Goal: Complete application form: Complete application form

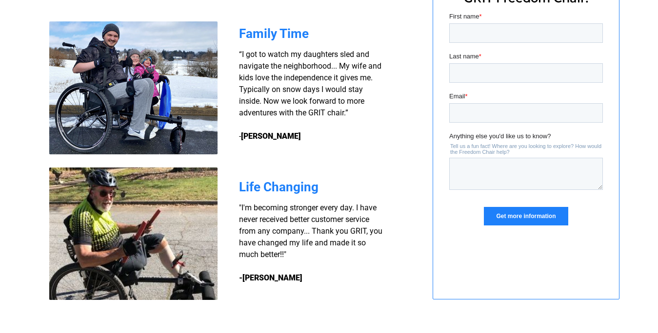
scroll to position [731, 0]
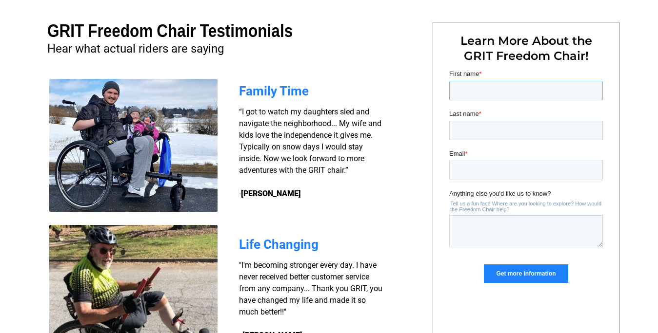
click at [468, 92] on input "First name *" at bounding box center [525, 90] width 154 height 19
type input "stephen"
click at [474, 132] on input "Last name *" at bounding box center [525, 130] width 154 height 19
type input "hunt"
click at [468, 171] on input "Email *" at bounding box center [525, 170] width 154 height 19
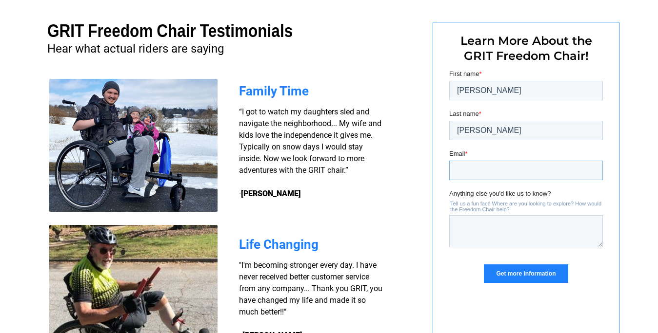
type input "stephenh3511@gmail.com"
click at [522, 269] on input "Get more information" at bounding box center [525, 274] width 84 height 19
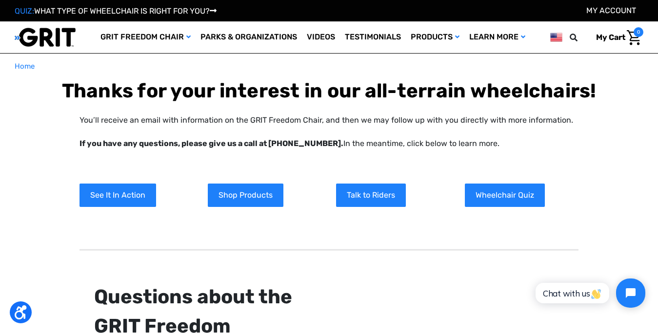
click at [123, 192] on link "See It In Action" at bounding box center [117, 195] width 77 height 23
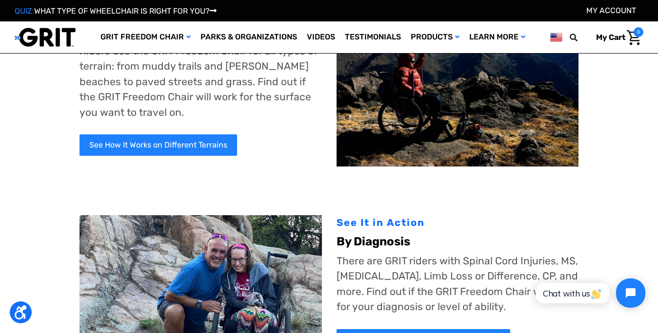
scroll to position [49, 0]
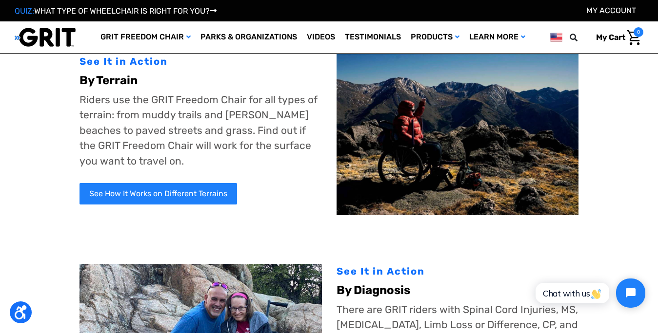
click at [201, 194] on link "See How It Works on Different Terrains" at bounding box center [157, 193] width 157 height 21
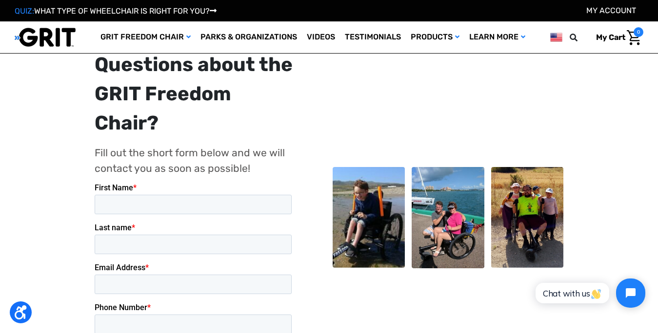
scroll to position [1024, 0]
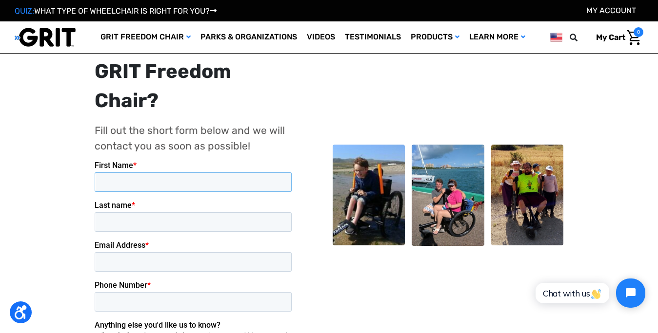
click at [132, 187] on input "First Name *" at bounding box center [192, 182] width 197 height 19
type input "stephen"
click at [216, 213] on input "Last name *" at bounding box center [192, 222] width 197 height 19
type input "hunt"
click at [150, 253] on input "Email Address *" at bounding box center [192, 262] width 197 height 19
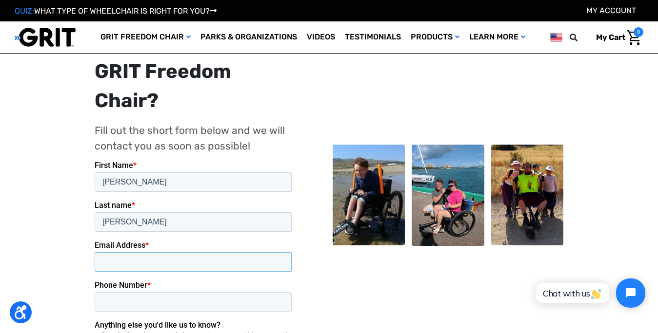
type input "stephenh3511@gmail.com"
click at [226, 292] on input "Phone Number *" at bounding box center [192, 301] width 197 height 19
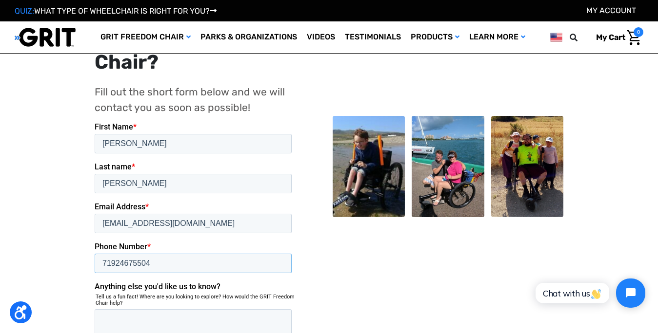
scroll to position [1072, 0]
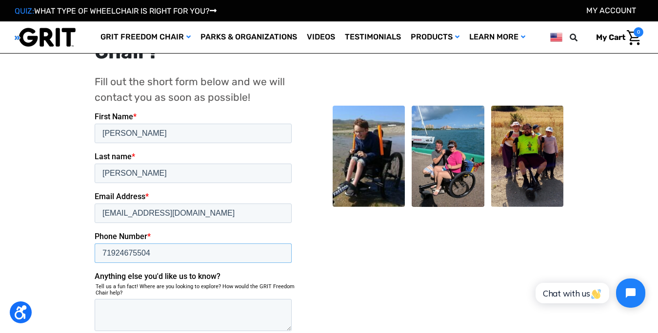
type input "71924675504"
click at [97, 299] on textarea "Anything else you'd like us to know?" at bounding box center [192, 315] width 197 height 32
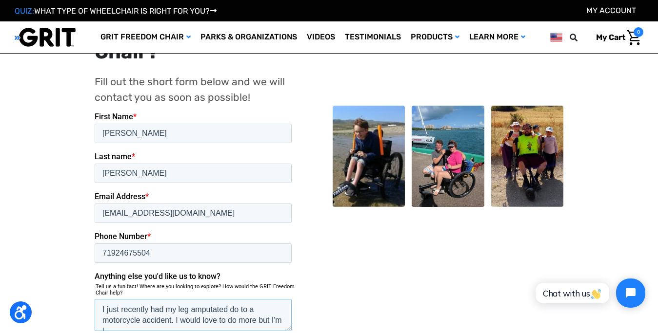
scroll to position [4, 0]
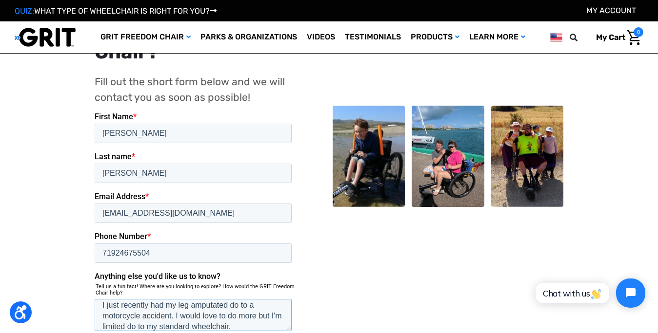
type textarea "I just recently had my leg amputated do to a motorcycle accident. I would love …"
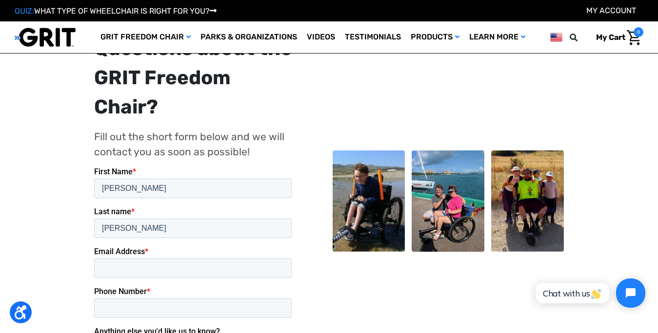
scroll to position [244, 0]
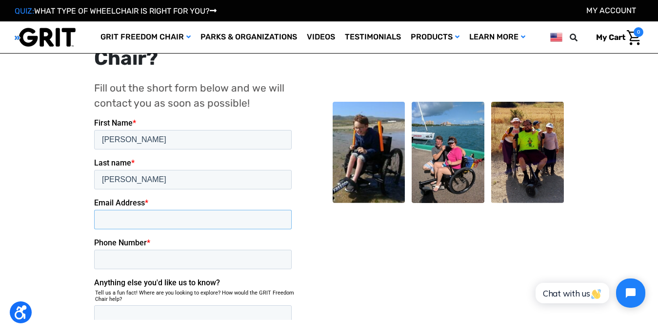
click at [113, 210] on input "Email Address *" at bounding box center [192, 219] width 197 height 19
type input "[EMAIL_ADDRESS][DOMAIN_NAME]"
click at [222, 250] on input "Phone Number *" at bounding box center [192, 259] width 197 height 19
type input "71924675504"
